Goal: Information Seeking & Learning: Learn about a topic

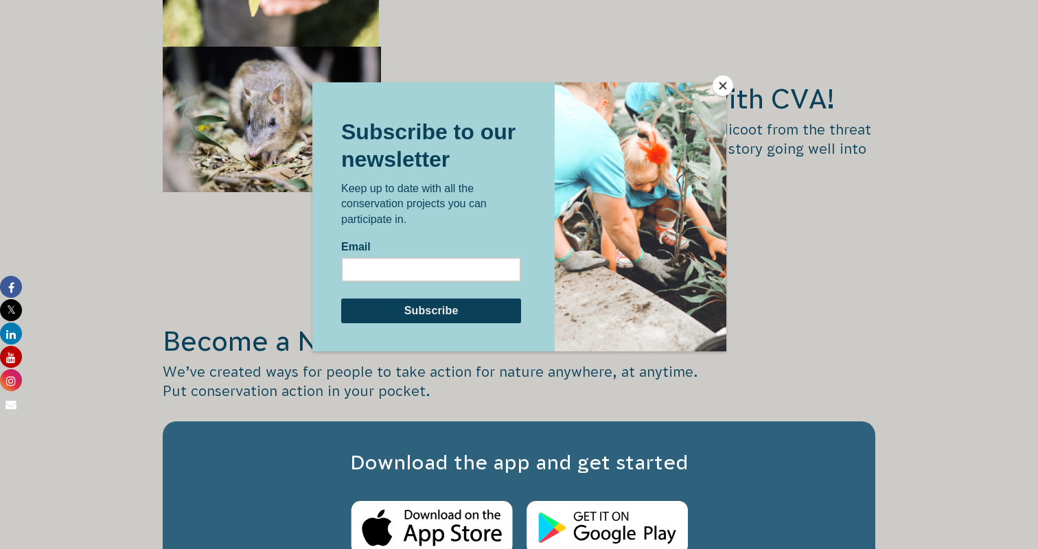
scroll to position [2096, 0]
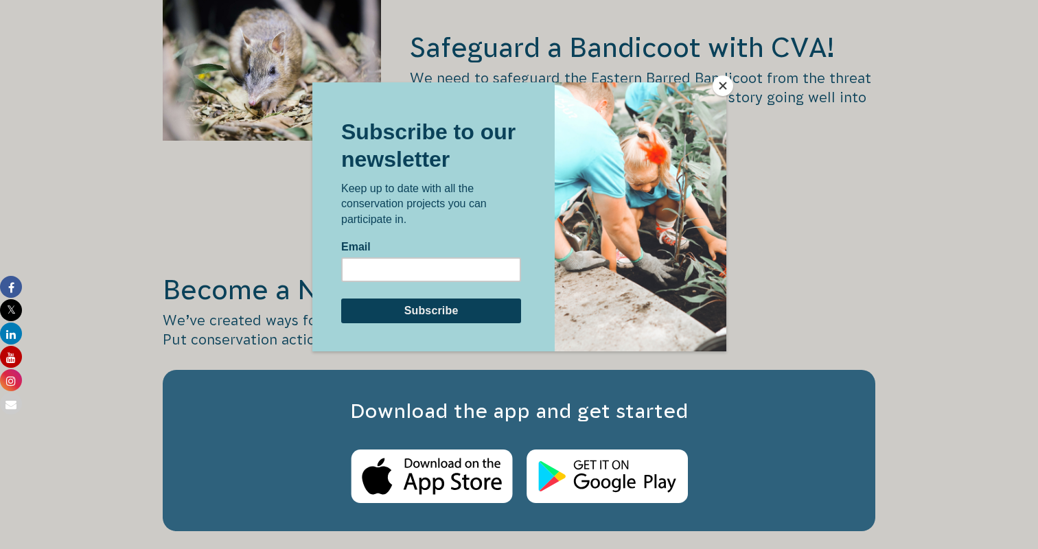
click at [721, 92] on button "Close" at bounding box center [722, 85] width 21 height 21
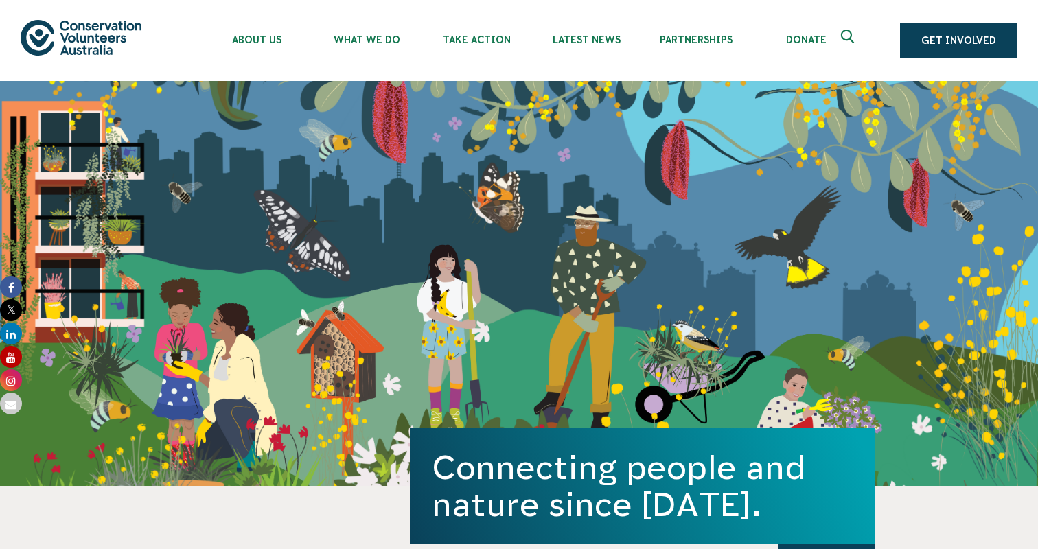
scroll to position [0, 0]
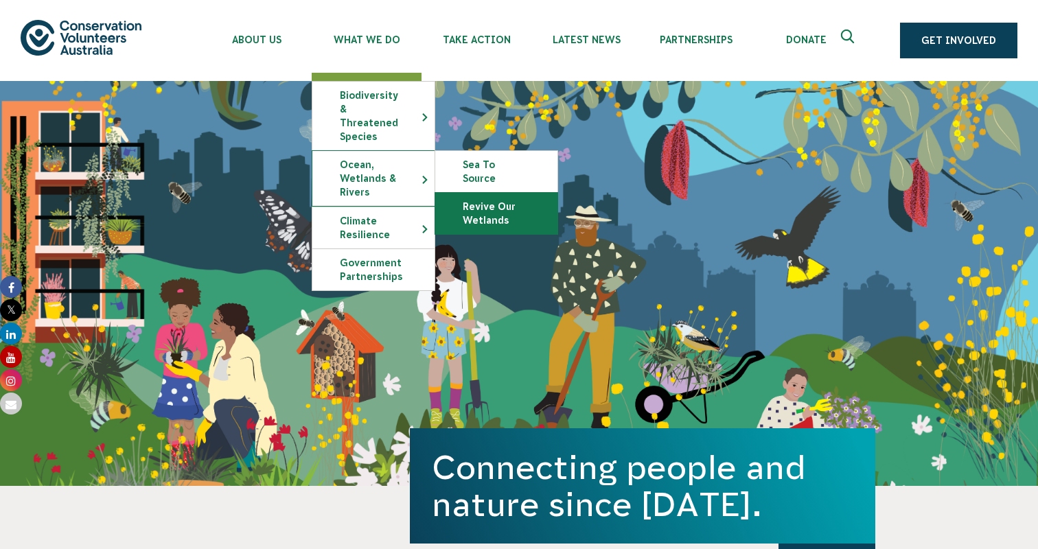
click at [478, 193] on link "Revive Our Wetlands" at bounding box center [496, 213] width 122 height 41
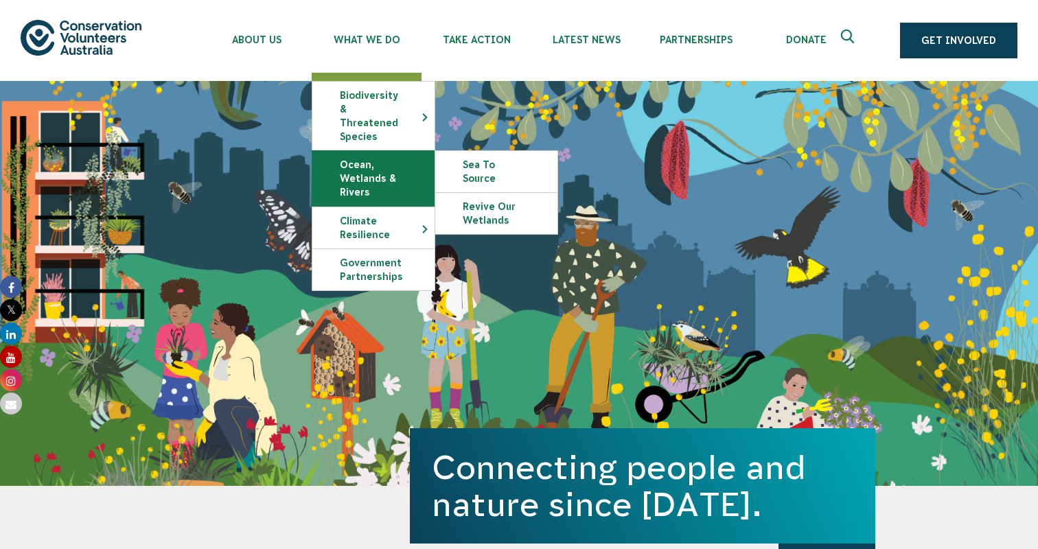
click at [361, 161] on link "Ocean, Wetlands & Rivers" at bounding box center [373, 178] width 122 height 55
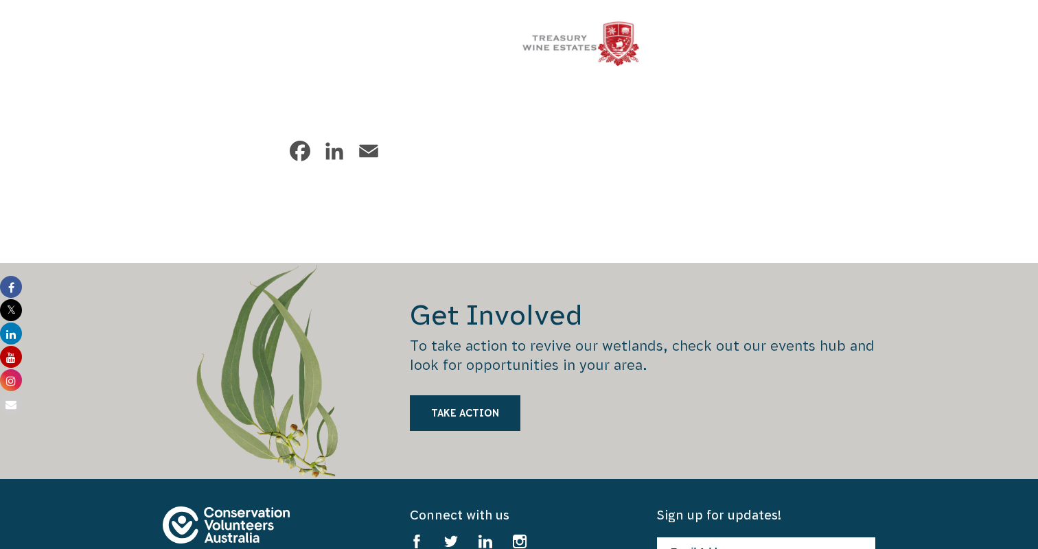
scroll to position [3317, 0]
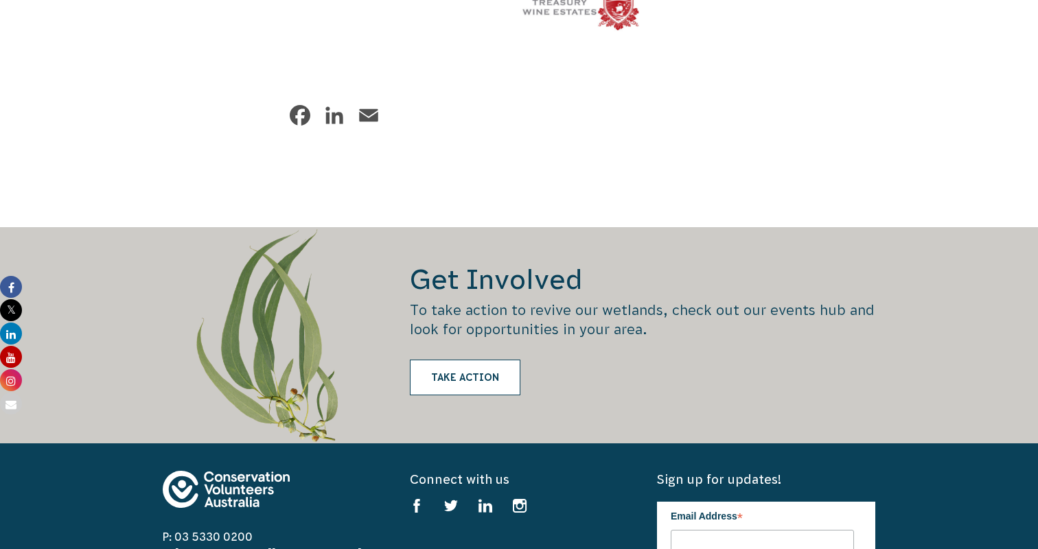
click at [471, 360] on link "Take Action" at bounding box center [465, 378] width 110 height 36
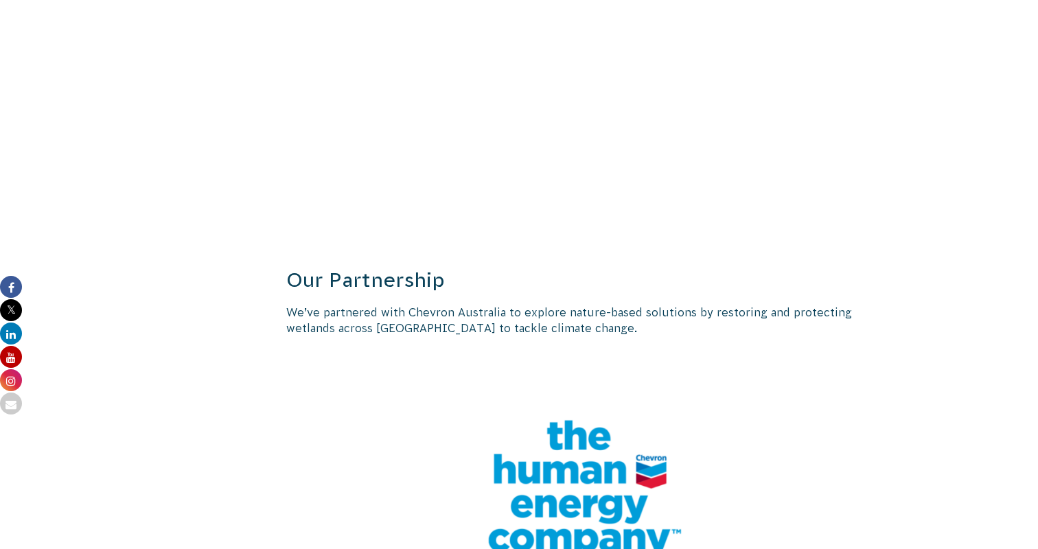
scroll to position [2371, 0]
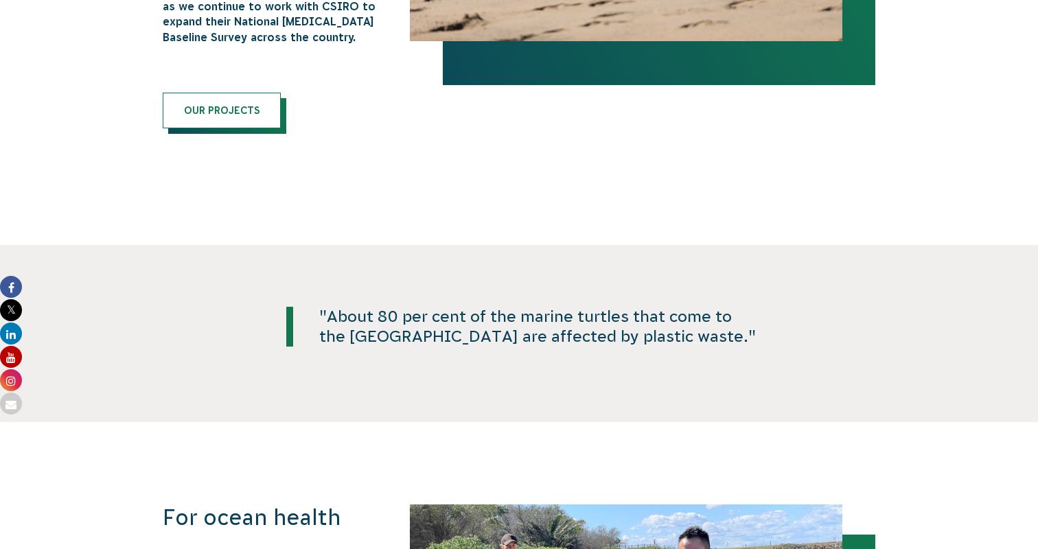
scroll to position [1014, 0]
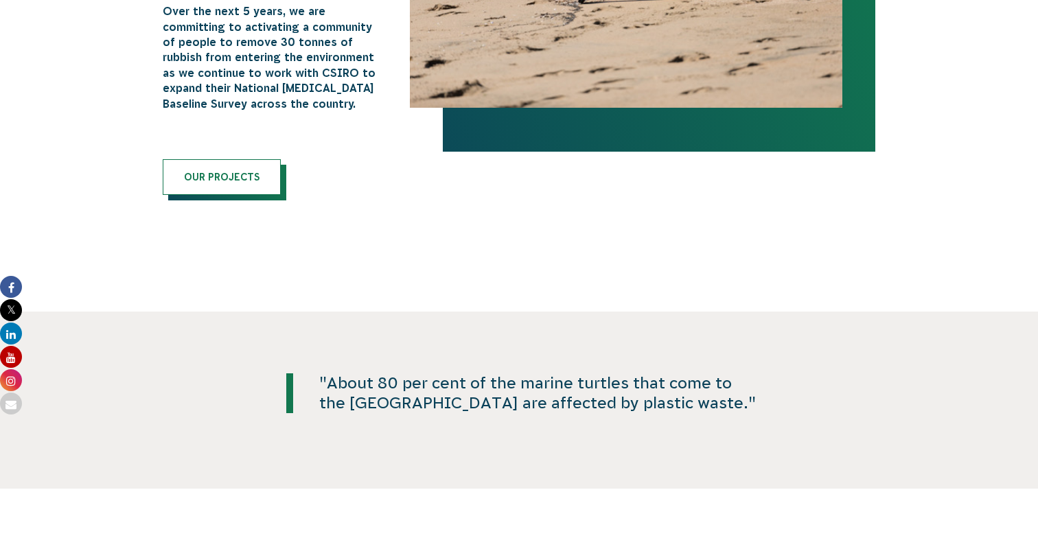
click at [242, 316] on section ""About 80 per cent of the marine turtles that come to the [GEOGRAPHIC_DATA] are…" at bounding box center [519, 400] width 1038 height 177
click at [220, 159] on link "Our Projects" at bounding box center [222, 177] width 118 height 36
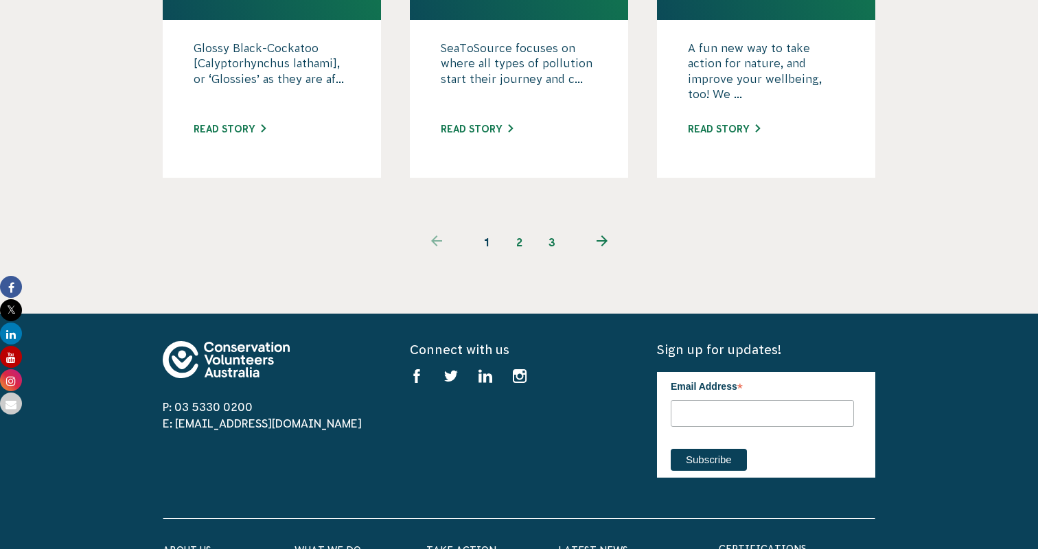
scroll to position [1608, 0]
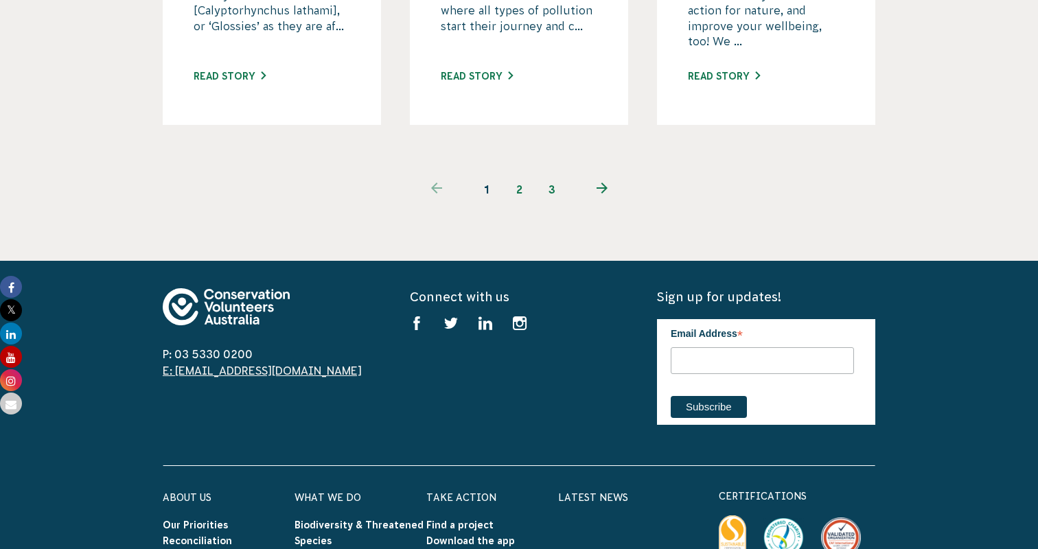
click at [212, 364] on link "E: [EMAIL_ADDRESS][DOMAIN_NAME]" at bounding box center [262, 370] width 199 height 12
